Goal: Information Seeking & Learning: Check status

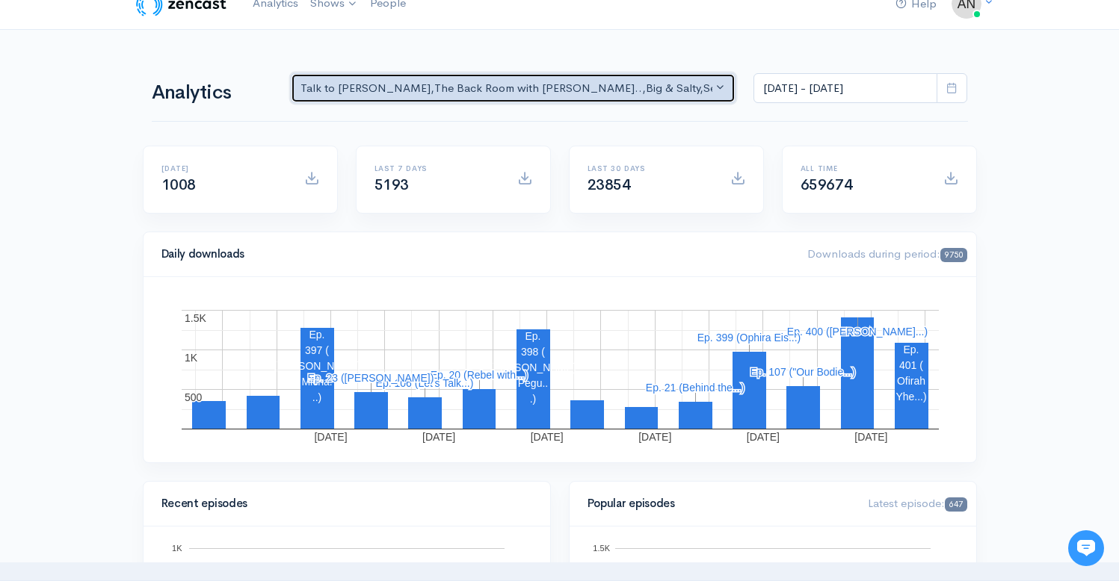
click at [558, 82] on div "Talk to [PERSON_NAME] , The Back Room with [PERSON_NAME].. , Big & Salty , Seri…" at bounding box center [506, 88] width 413 height 17
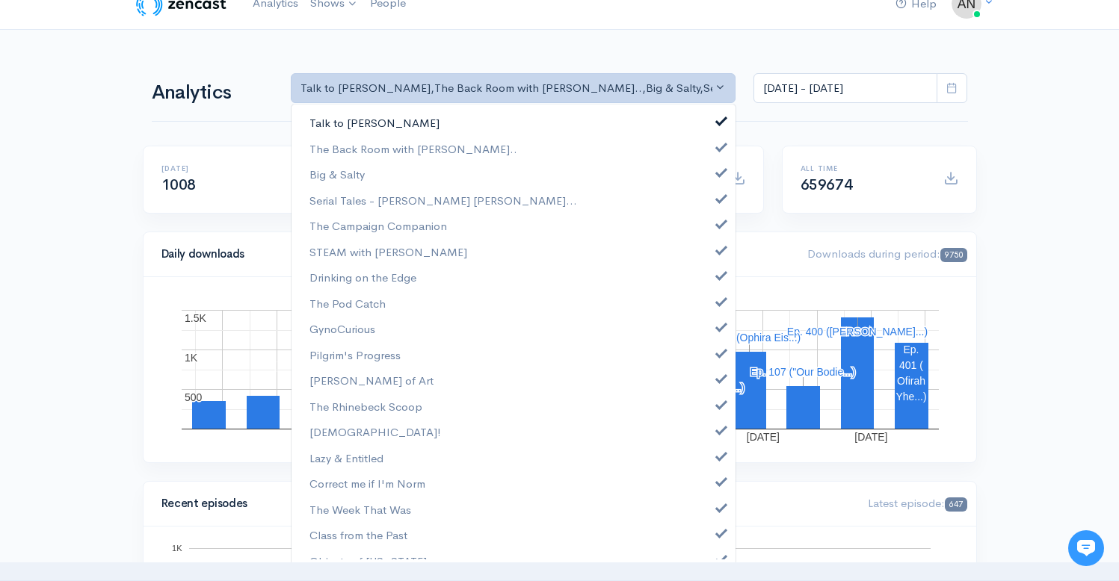
click at [718, 118] on span at bounding box center [721, 119] width 6 height 11
select select "10316"
click at [718, 169] on span at bounding box center [721, 170] width 6 height 11
click at [711, 203] on link "Serial Tales - [PERSON_NAME] [PERSON_NAME]..." at bounding box center [513, 201] width 444 height 26
click at [711, 229] on link "The Campaign Companion" at bounding box center [513, 226] width 444 height 26
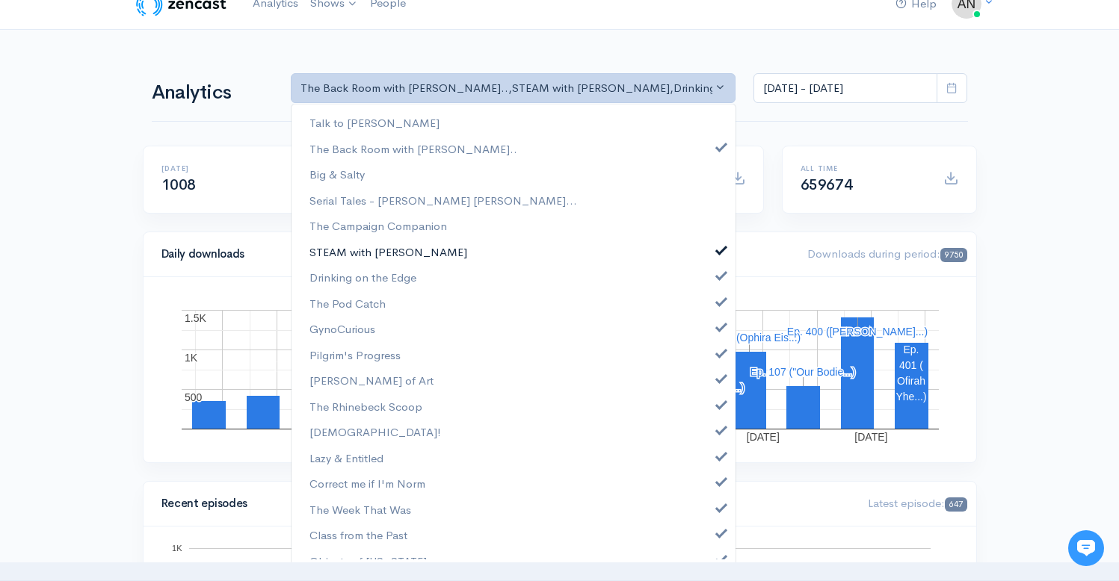
click at [711, 255] on link "STEAM with [PERSON_NAME]" at bounding box center [513, 252] width 444 height 26
click at [718, 276] on span at bounding box center [721, 273] width 6 height 11
click at [718, 303] on span at bounding box center [721, 299] width 6 height 11
click at [718, 324] on span at bounding box center [721, 325] width 6 height 11
click at [718, 353] on span at bounding box center [721, 351] width 6 height 11
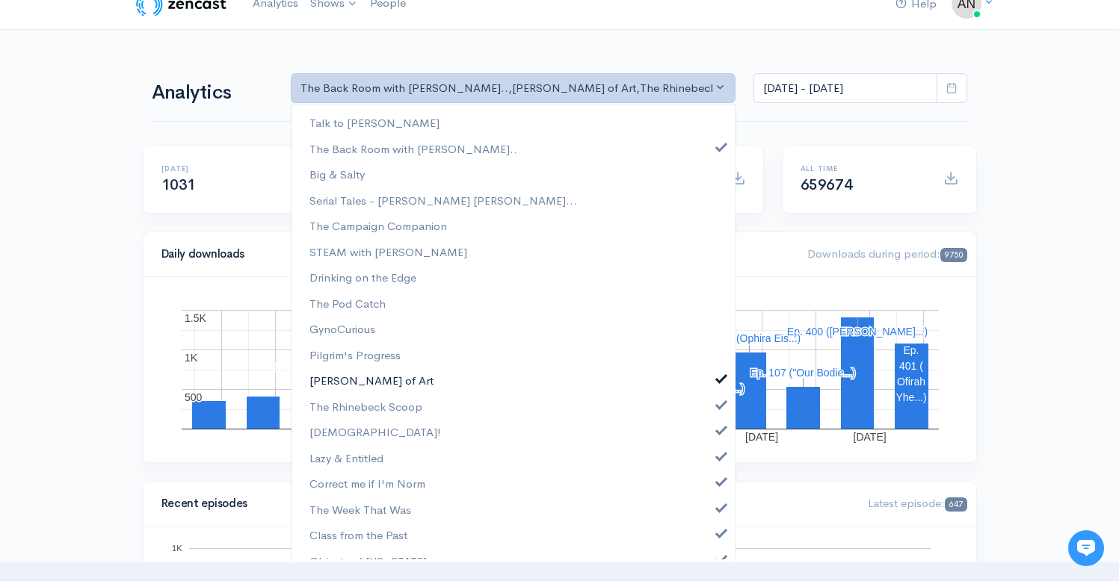
click at [709, 385] on link "[PERSON_NAME] of Art" at bounding box center [513, 381] width 444 height 26
click at [709, 415] on link "The Rhinebeck Scoop" at bounding box center [513, 407] width 444 height 26
click at [709, 436] on link "[DEMOGRAPHIC_DATA]!" at bounding box center [513, 432] width 444 height 26
click at [718, 460] on span at bounding box center [721, 454] width 6 height 11
click at [718, 481] on span at bounding box center [721, 480] width 6 height 11
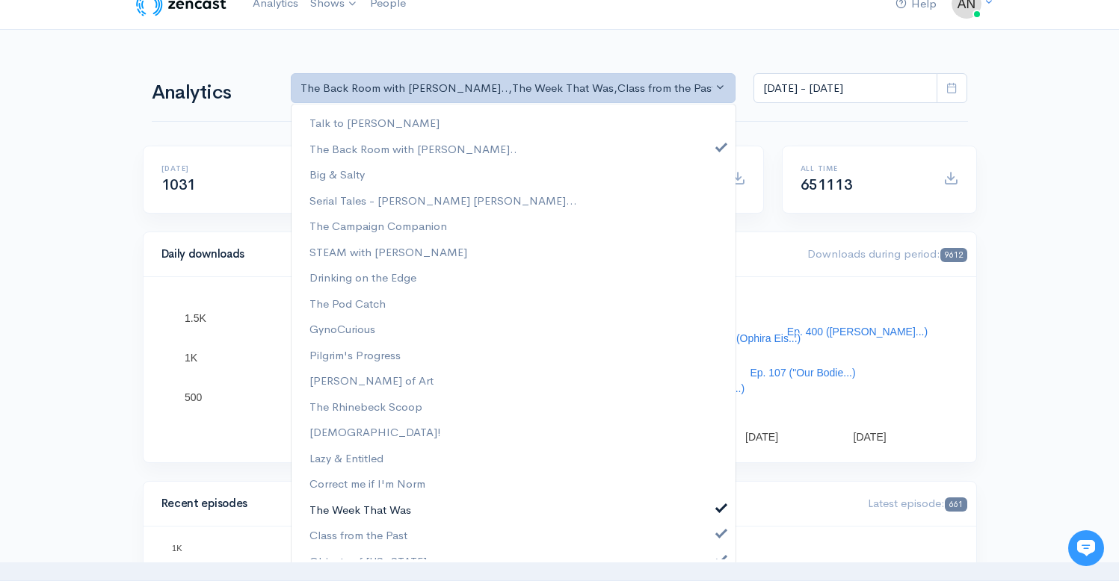
click at [709, 513] on link "The Week That Was" at bounding box center [513, 510] width 444 height 26
click at [718, 535] on span at bounding box center [721, 531] width 6 height 11
click at [718, 557] on span at bounding box center [721, 557] width 6 height 11
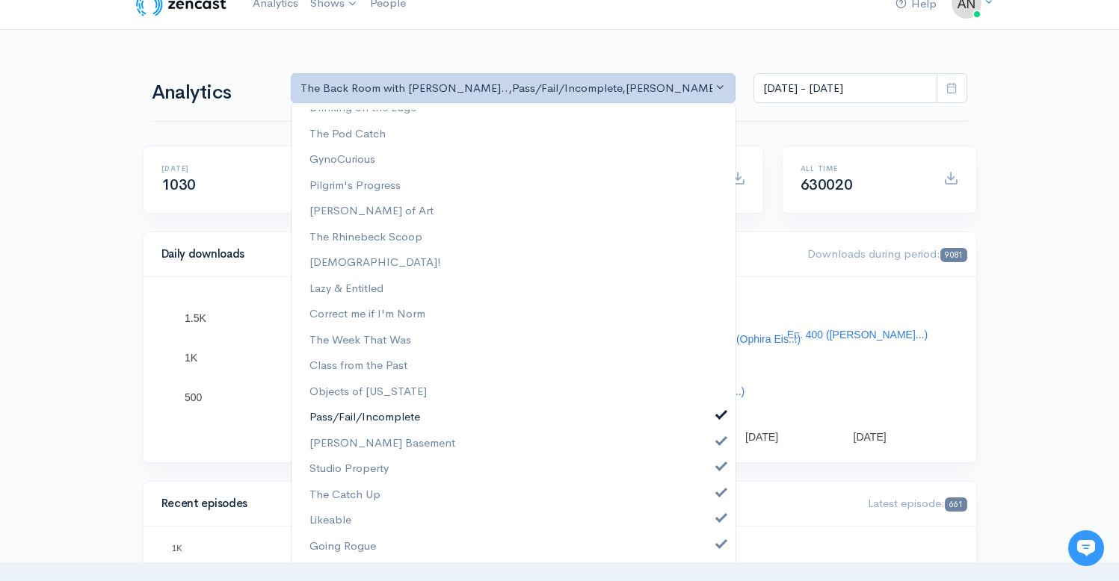
click at [718, 413] on span at bounding box center [721, 413] width 6 height 11
click at [718, 440] on span at bounding box center [721, 439] width 6 height 11
click at [718, 464] on span at bounding box center [721, 465] width 6 height 11
click at [711, 503] on link "The Catch Up" at bounding box center [513, 495] width 444 height 26
click at [718, 513] on span at bounding box center [721, 516] width 6 height 11
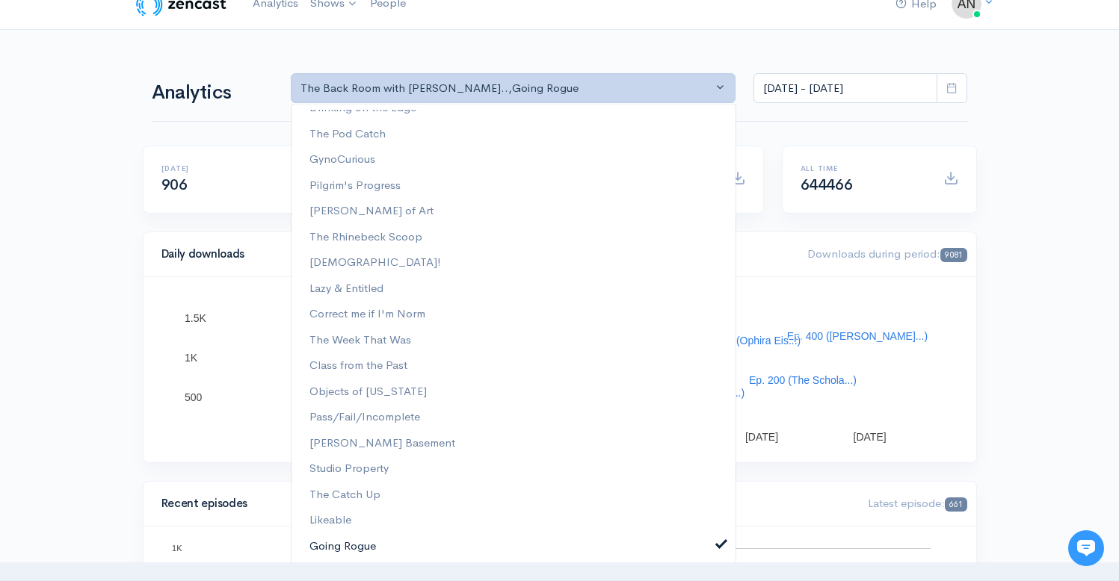
click at [718, 545] on span at bounding box center [721, 542] width 6 height 11
click at [835, 92] on input "[DATE] - [DATE]" at bounding box center [845, 88] width 184 height 31
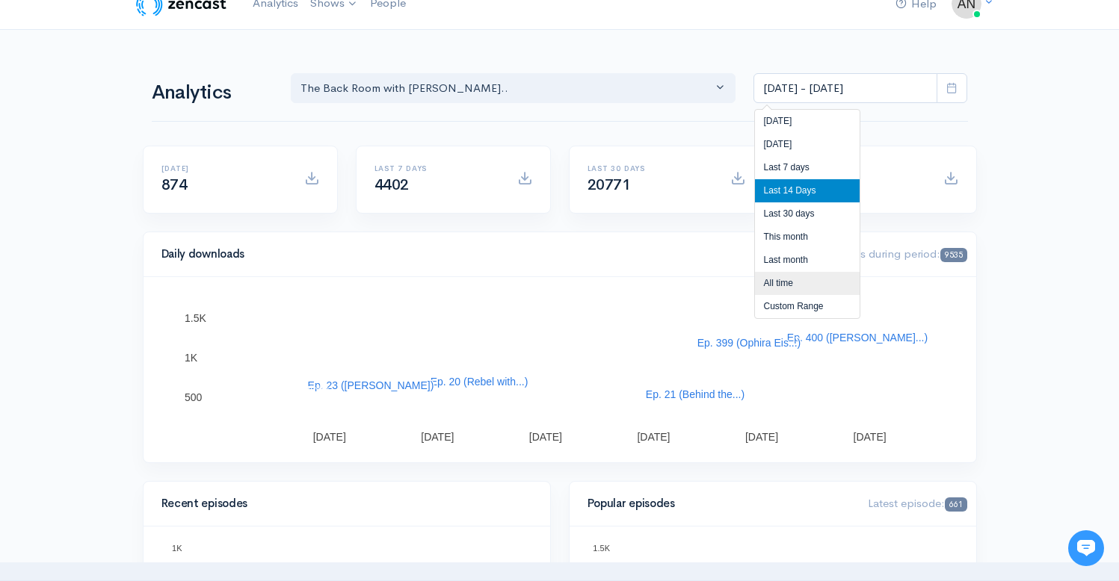
click at [779, 277] on li "All time" at bounding box center [807, 283] width 105 height 23
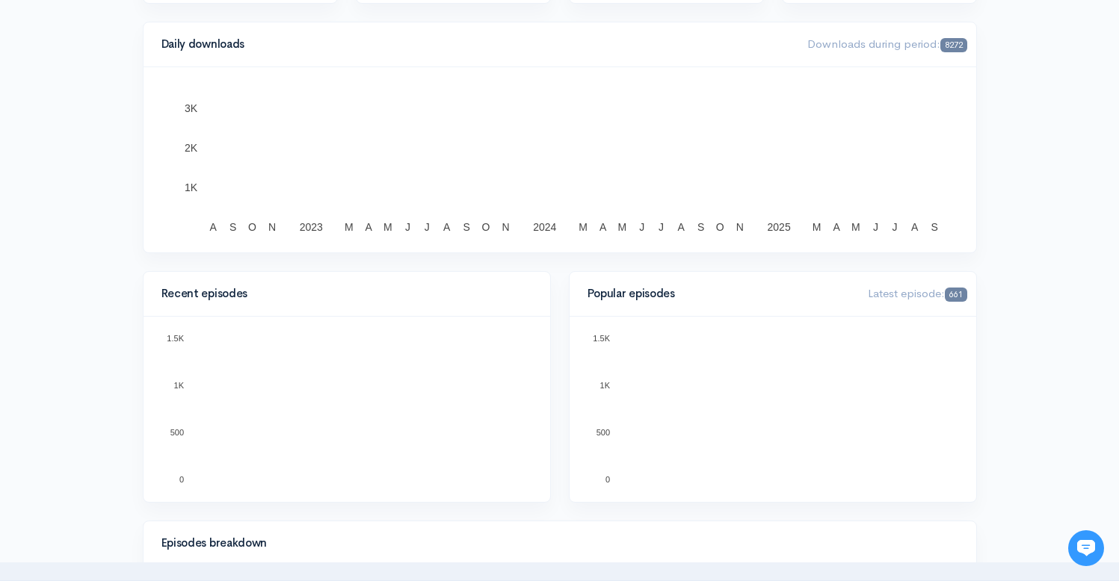
scroll to position [0, 0]
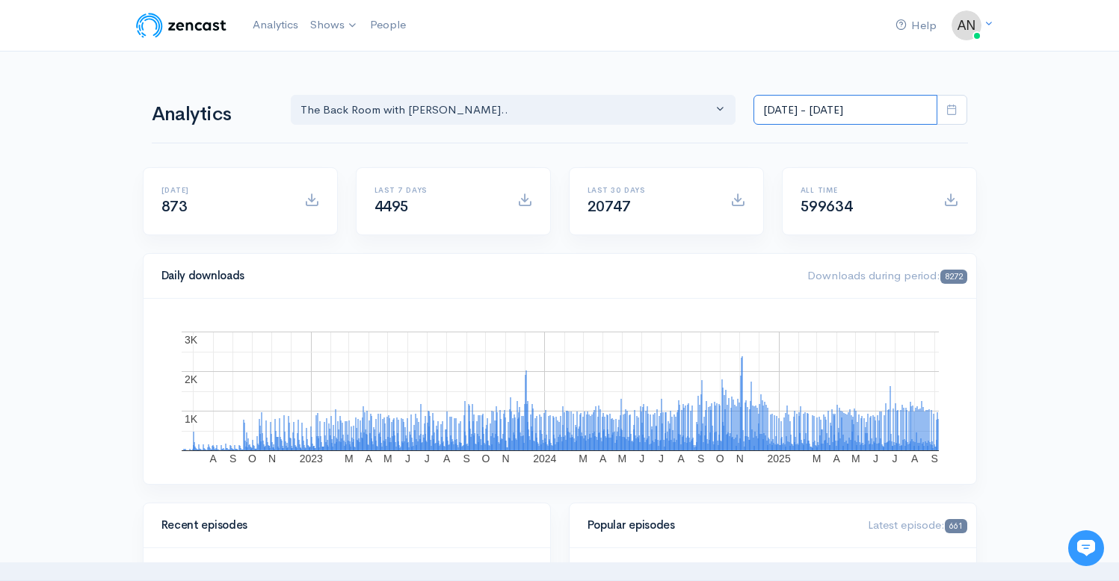
click at [850, 105] on input "[DATE] - [DATE]" at bounding box center [845, 110] width 184 height 31
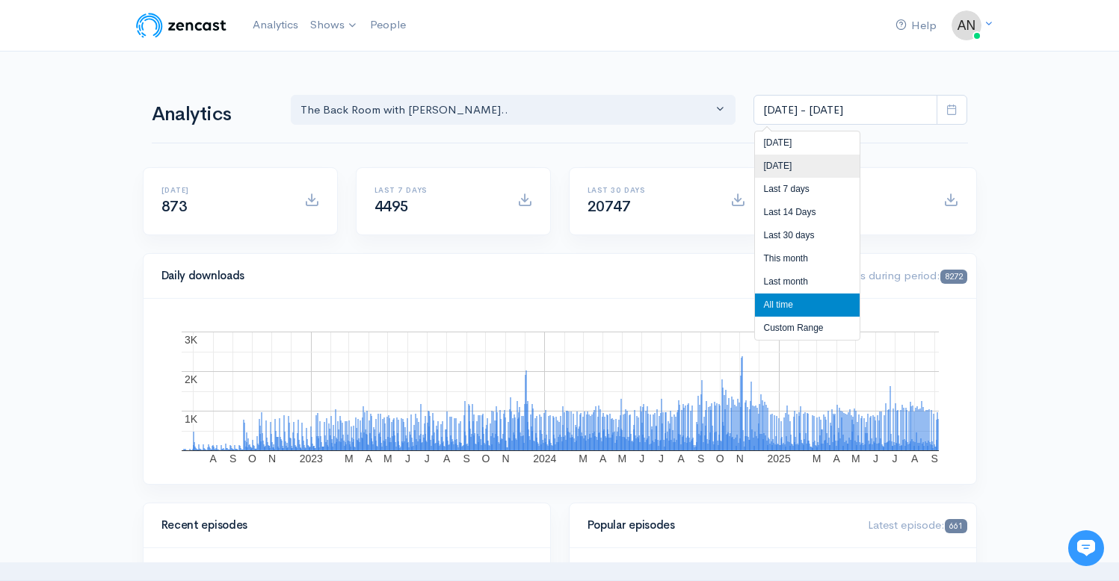
click at [800, 160] on li "[DATE]" at bounding box center [807, 166] width 105 height 23
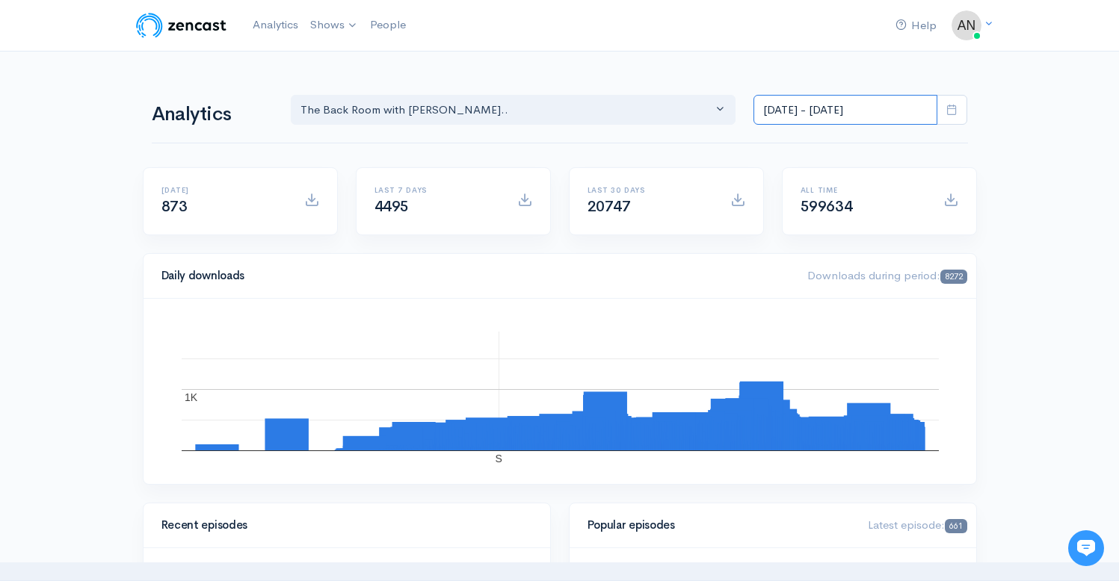
click at [828, 111] on input "[DATE] - [DATE]" at bounding box center [845, 110] width 184 height 31
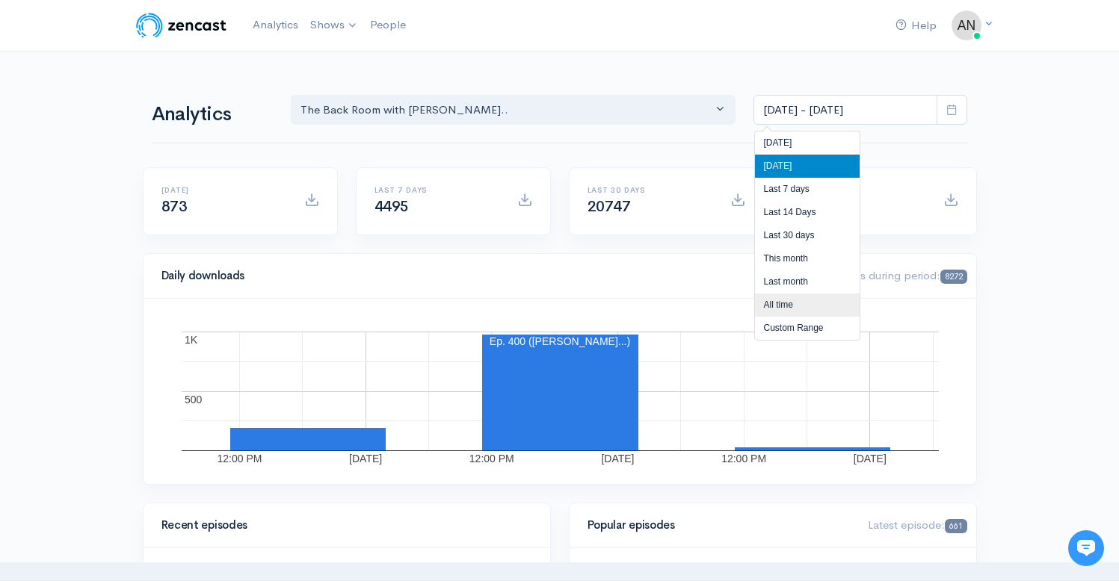
click at [778, 303] on li "All time" at bounding box center [807, 305] width 105 height 23
type input "[DATE] - [DATE]"
